Goal: Task Accomplishment & Management: Complete application form

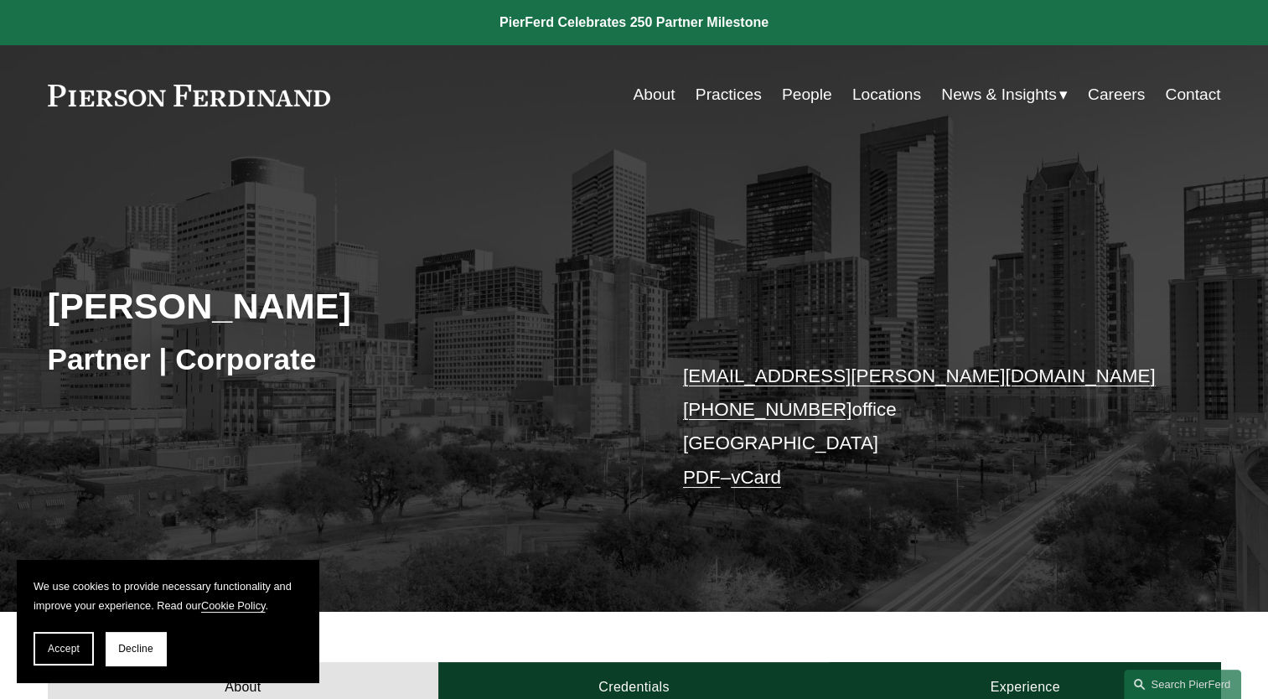
click at [1113, 99] on link "Careers" at bounding box center [1115, 95] width 57 height 32
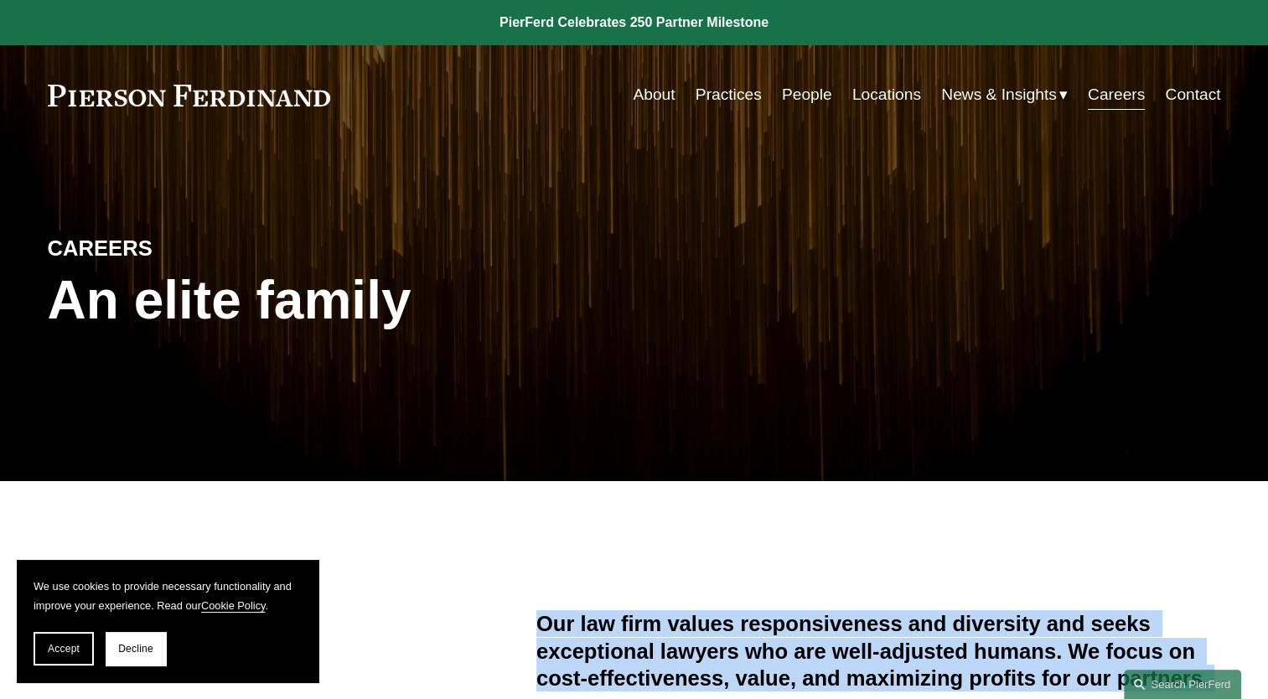
drag, startPoint x: 891, startPoint y: 533, endPoint x: 1261, endPoint y: -62, distance: 700.3
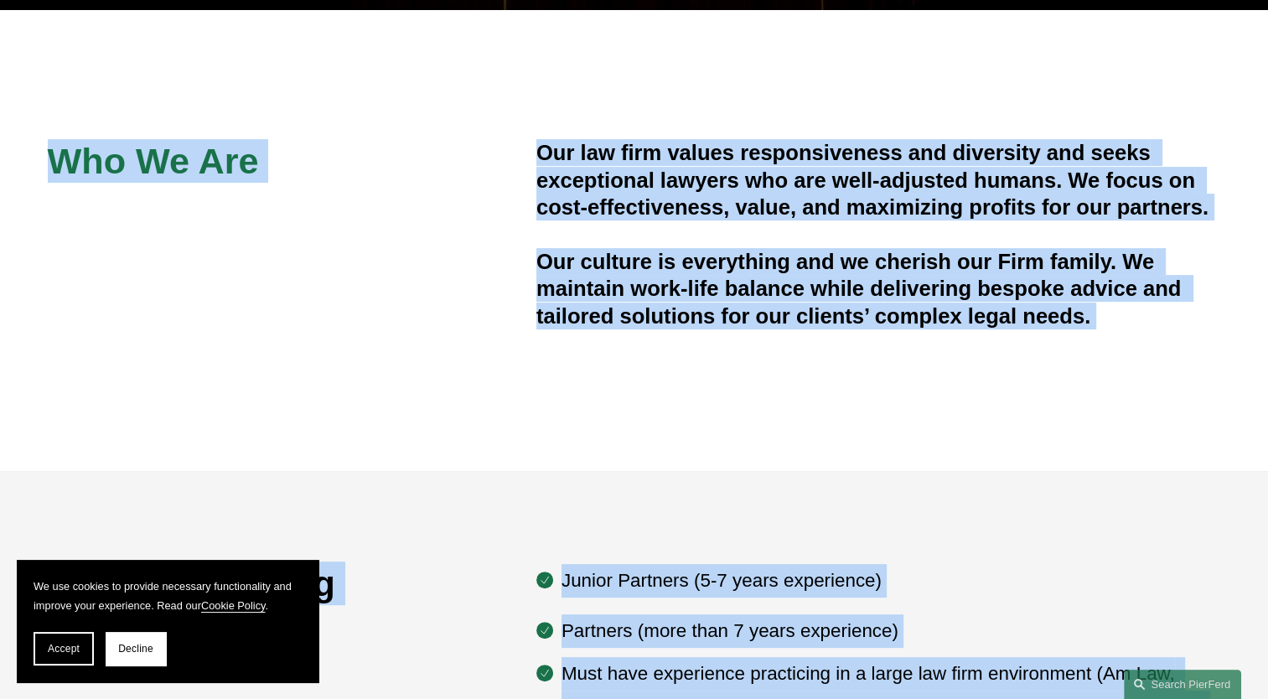
scroll to position [473, 0]
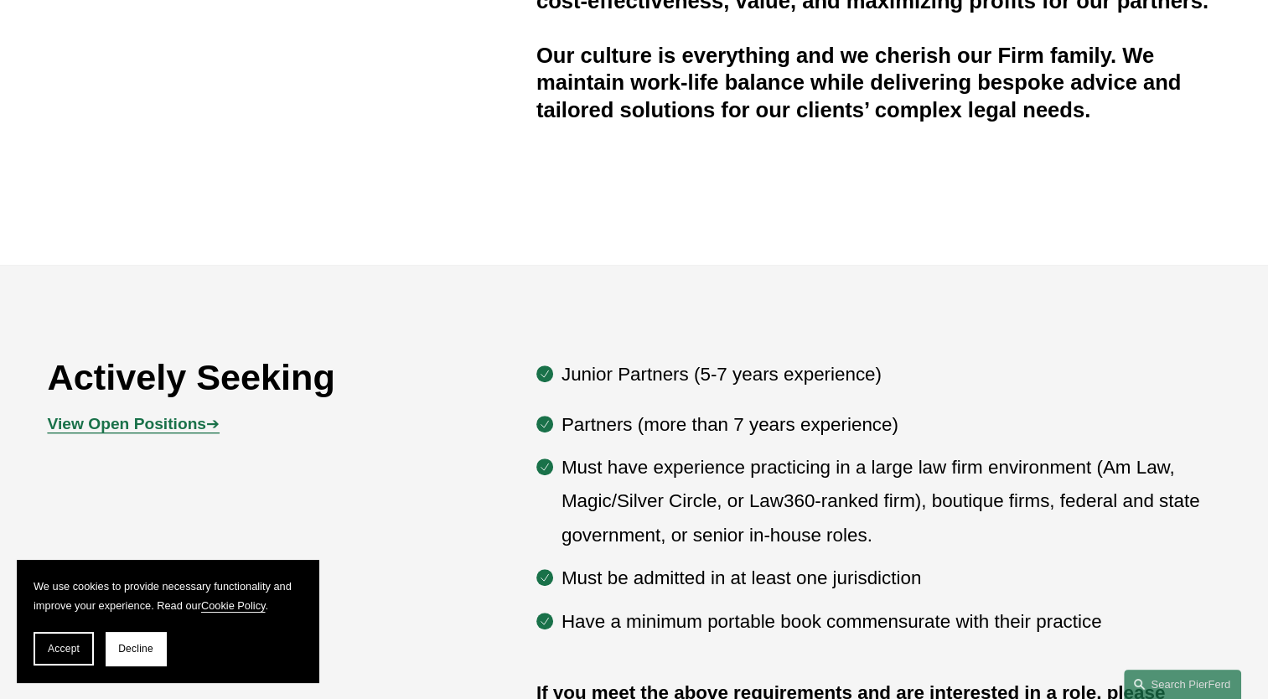
scroll to position [675, 0]
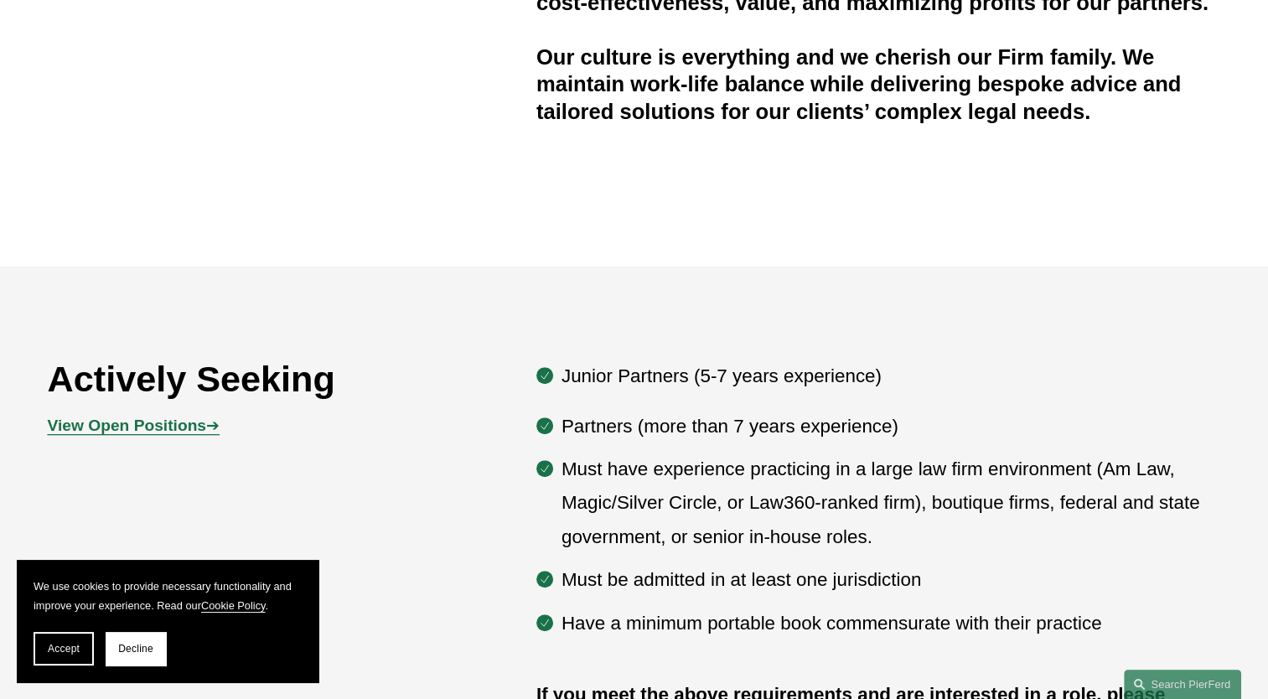
click at [203, 422] on strong "View Open Positions" at bounding box center [127, 425] width 158 height 18
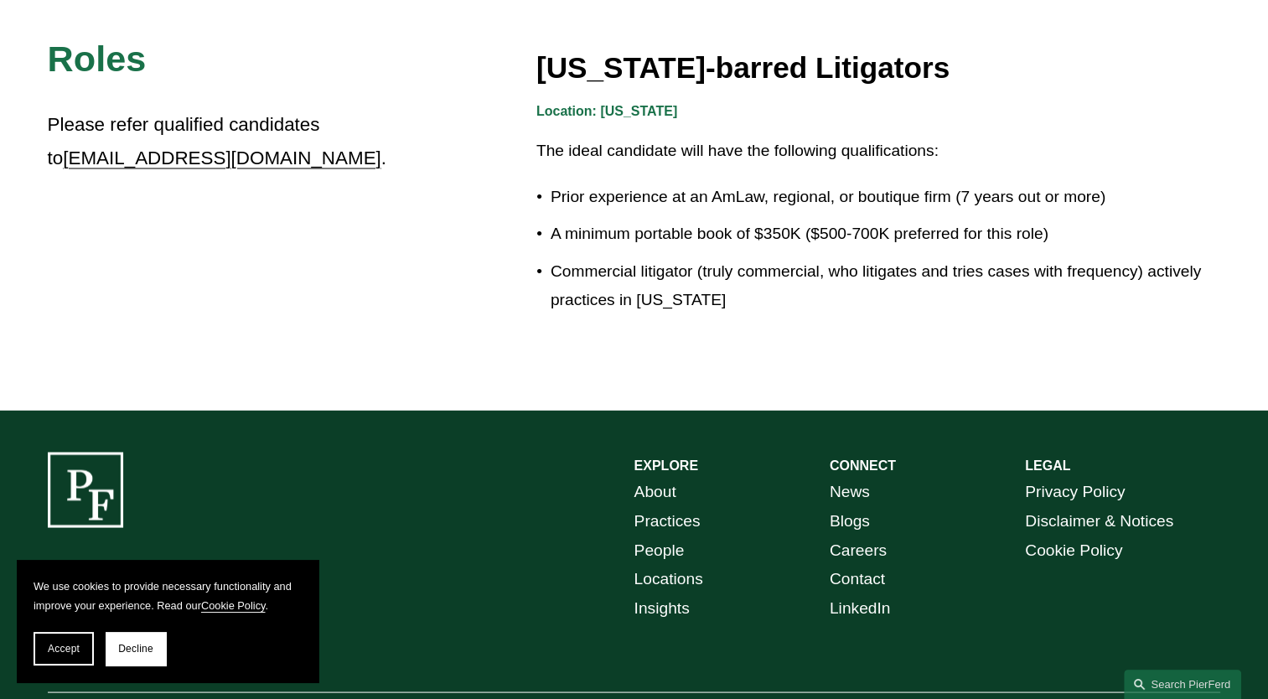
scroll to position [2988, 0]
